Goal: Information Seeking & Learning: Check status

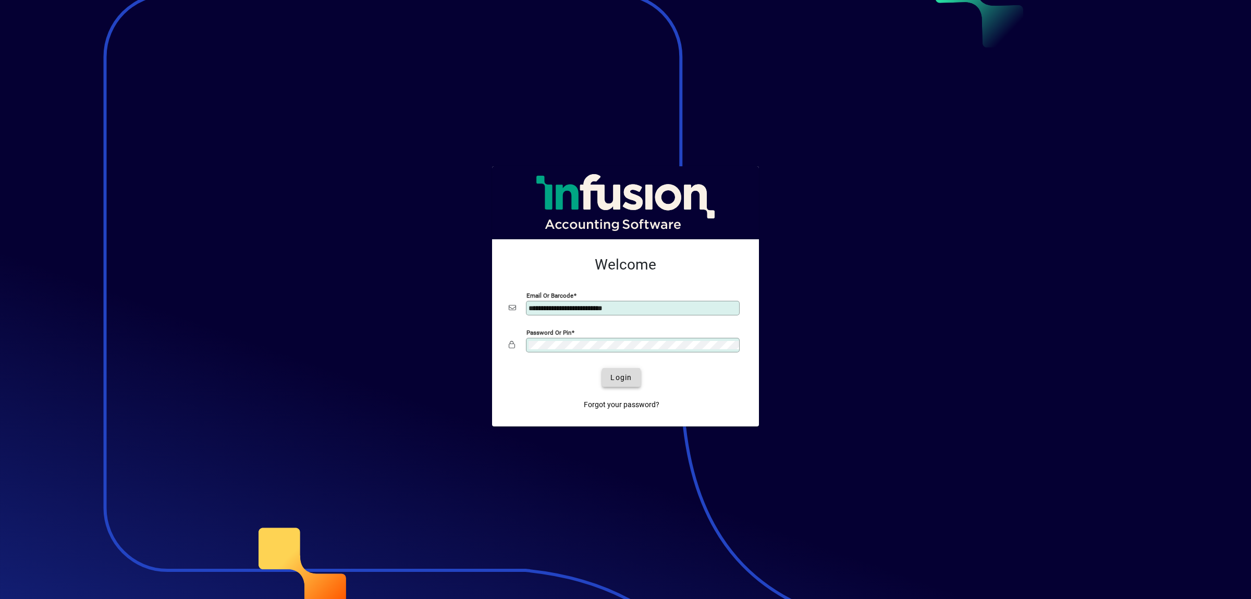
click at [605, 378] on span "submit" at bounding box center [621, 377] width 38 height 25
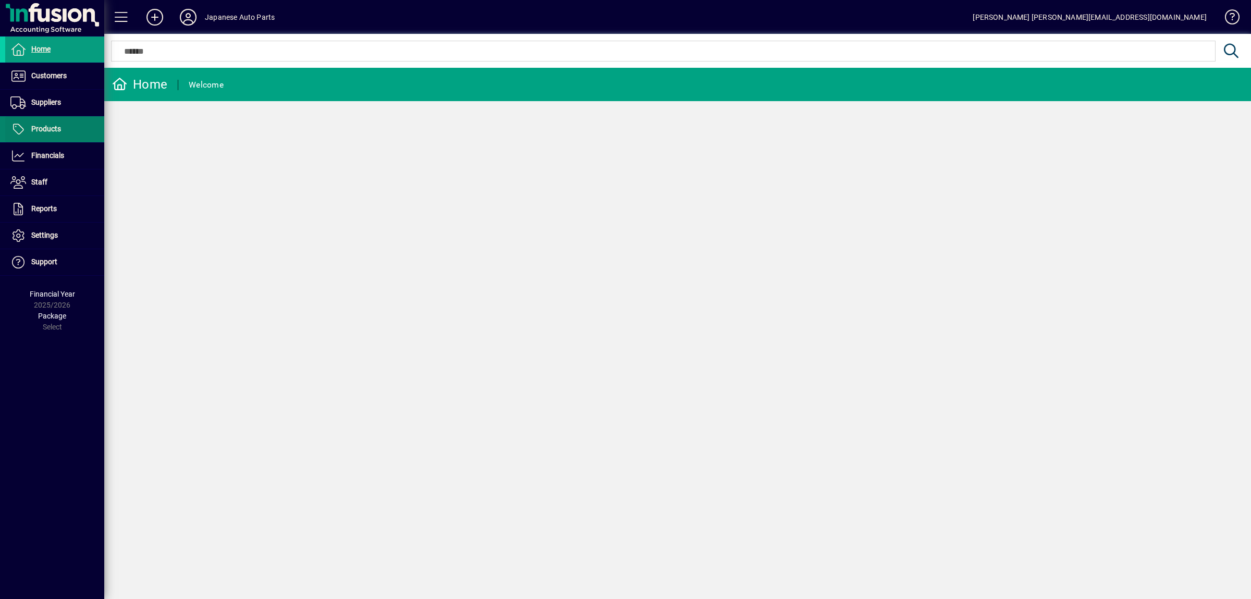
click at [54, 125] on span "Products" at bounding box center [46, 129] width 30 height 8
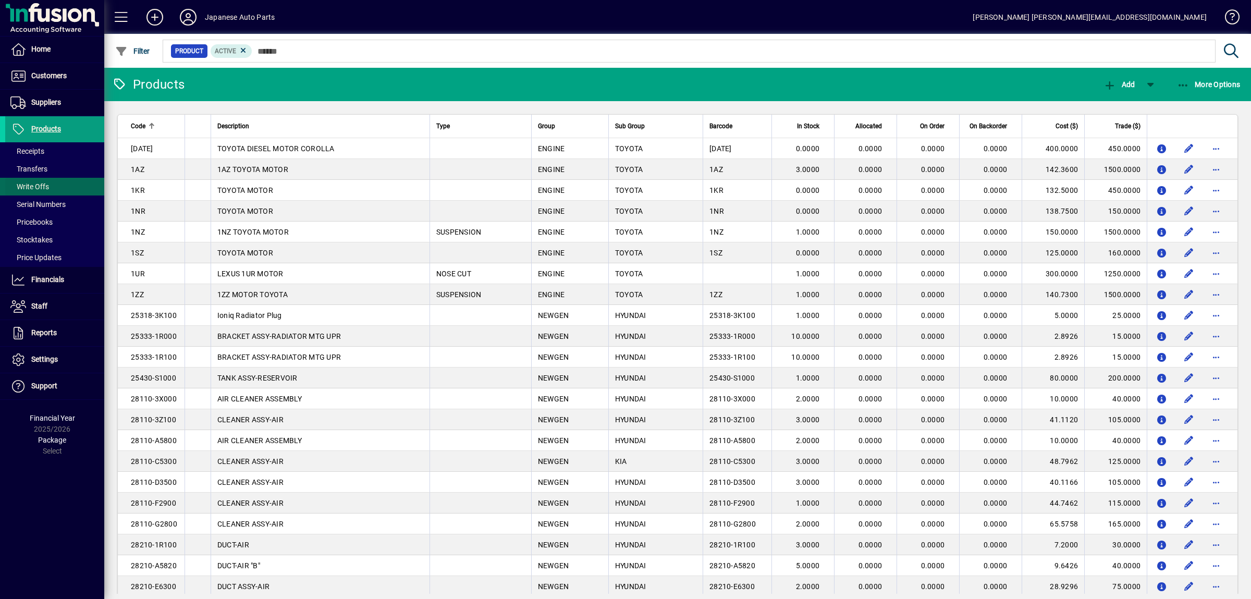
click at [51, 187] on span at bounding box center [54, 186] width 99 height 25
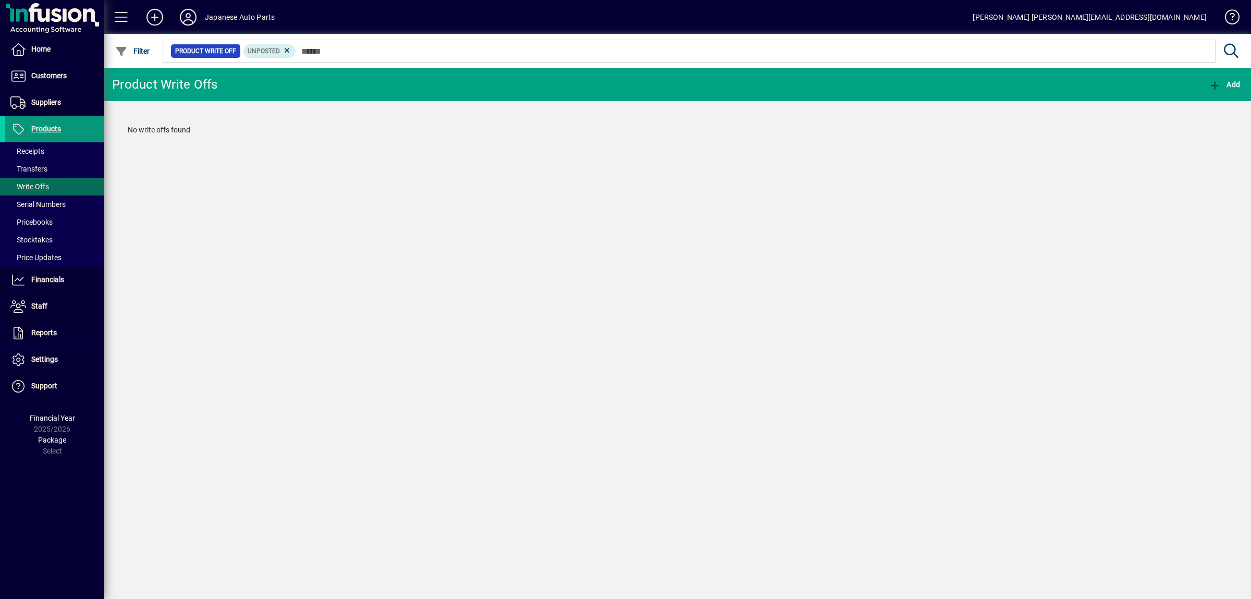
click at [61, 133] on span "Products" at bounding box center [46, 129] width 30 height 8
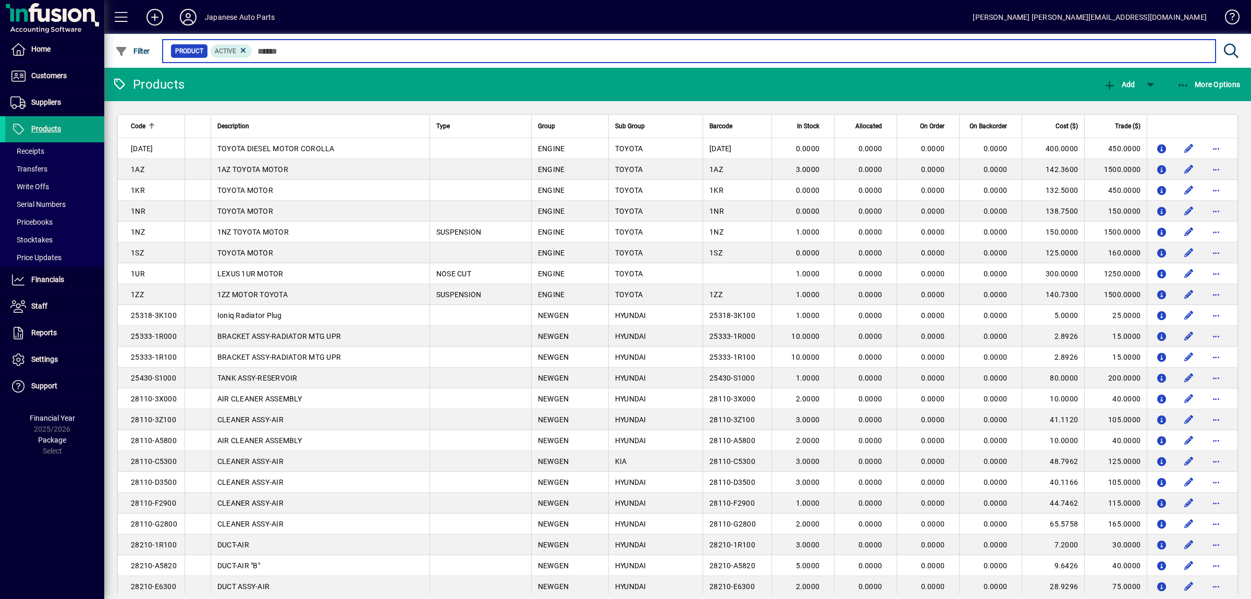
click at [326, 49] on input "text" at bounding box center [729, 51] width 955 height 15
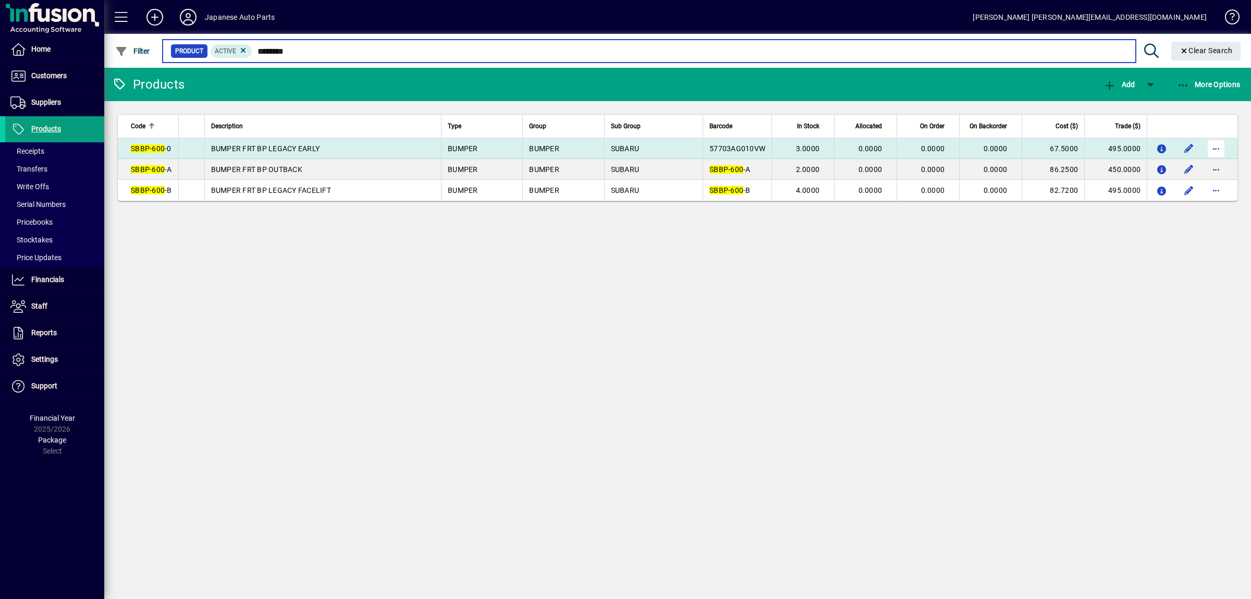
type input "********"
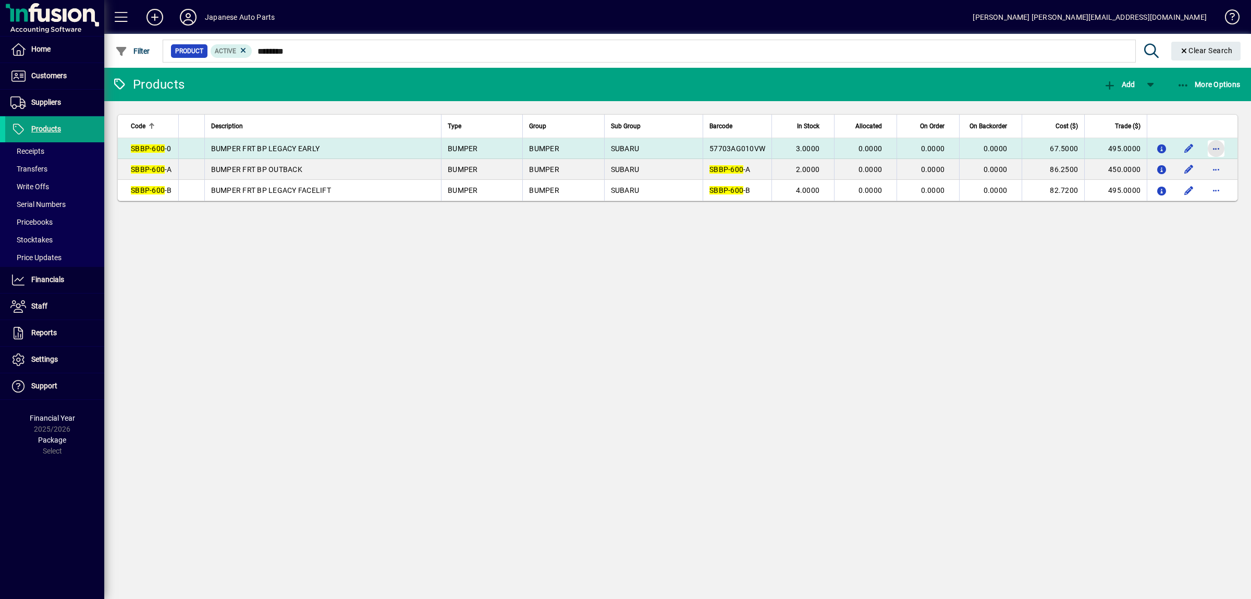
click at [1209, 150] on span "button" at bounding box center [1215, 148] width 25 height 25
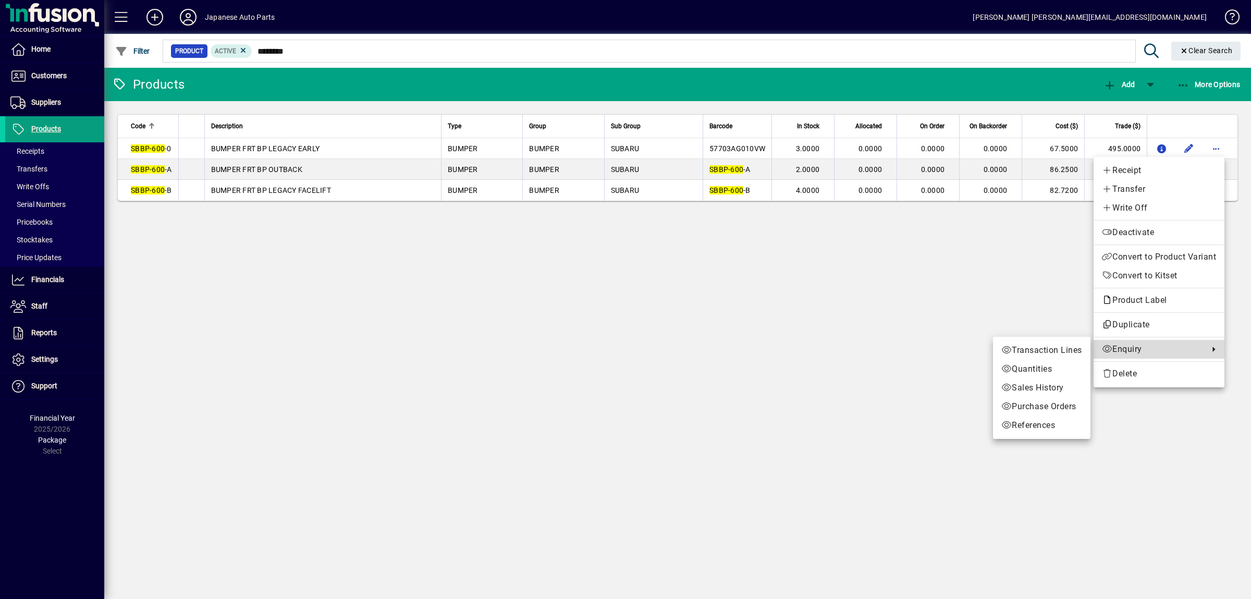
click at [1162, 355] on span "Enquiry" at bounding box center [1153, 349] width 102 height 13
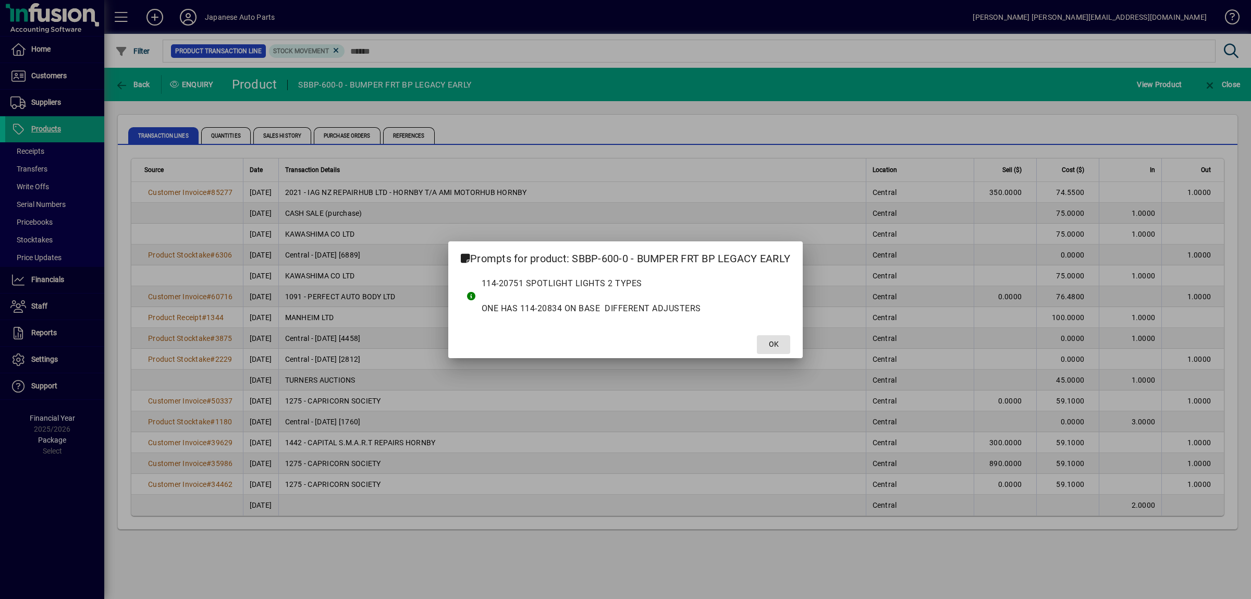
drag, startPoint x: 756, startPoint y: 348, endPoint x: 760, endPoint y: 341, distance: 8.4
click at [760, 342] on mat-dialog-actions "OK" at bounding box center [625, 344] width 354 height 28
click at [763, 346] on span at bounding box center [773, 344] width 33 height 25
